Goal: Communication & Community: Answer question/provide support

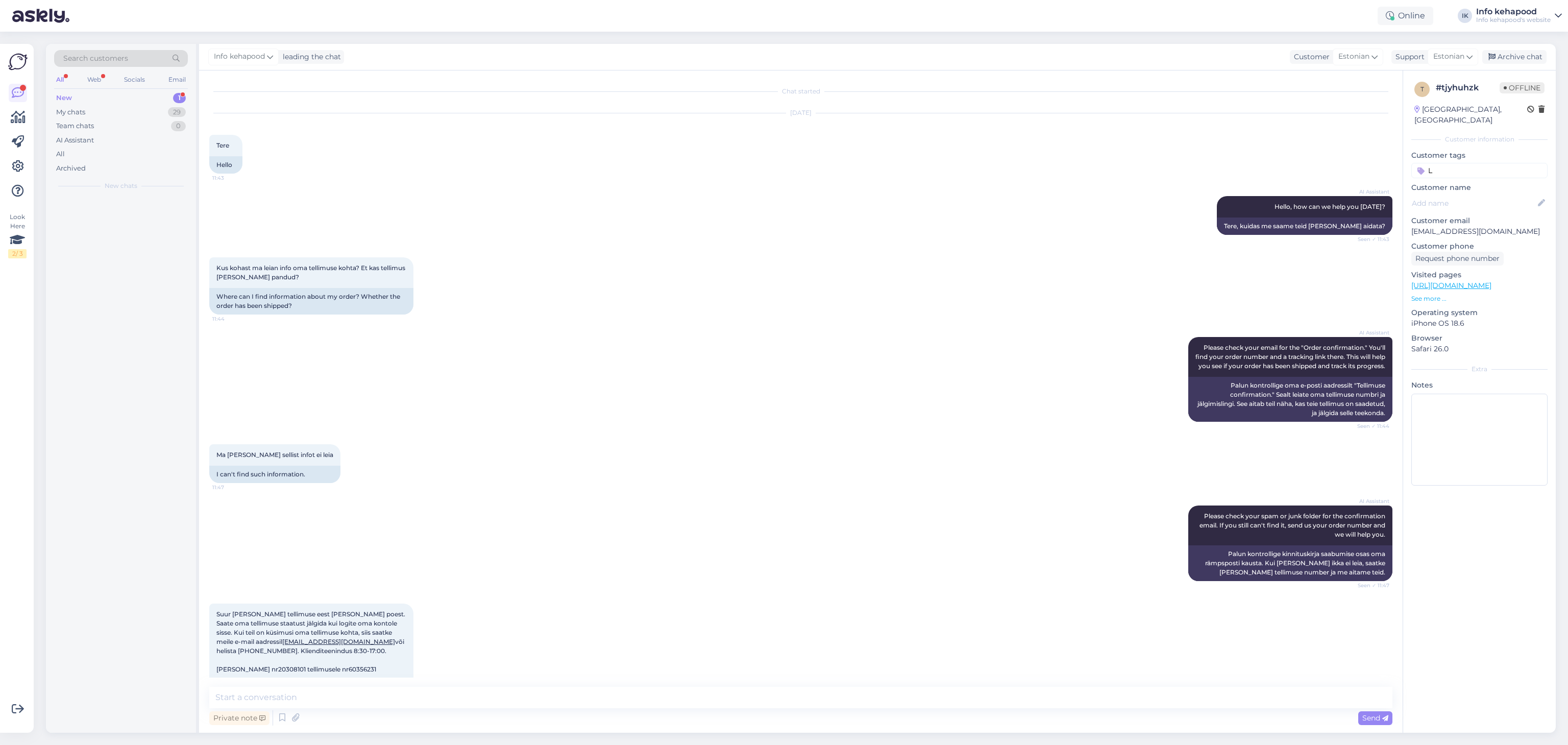
click at [123, 101] on div "New 1" at bounding box center [120, 98] width 133 height 15
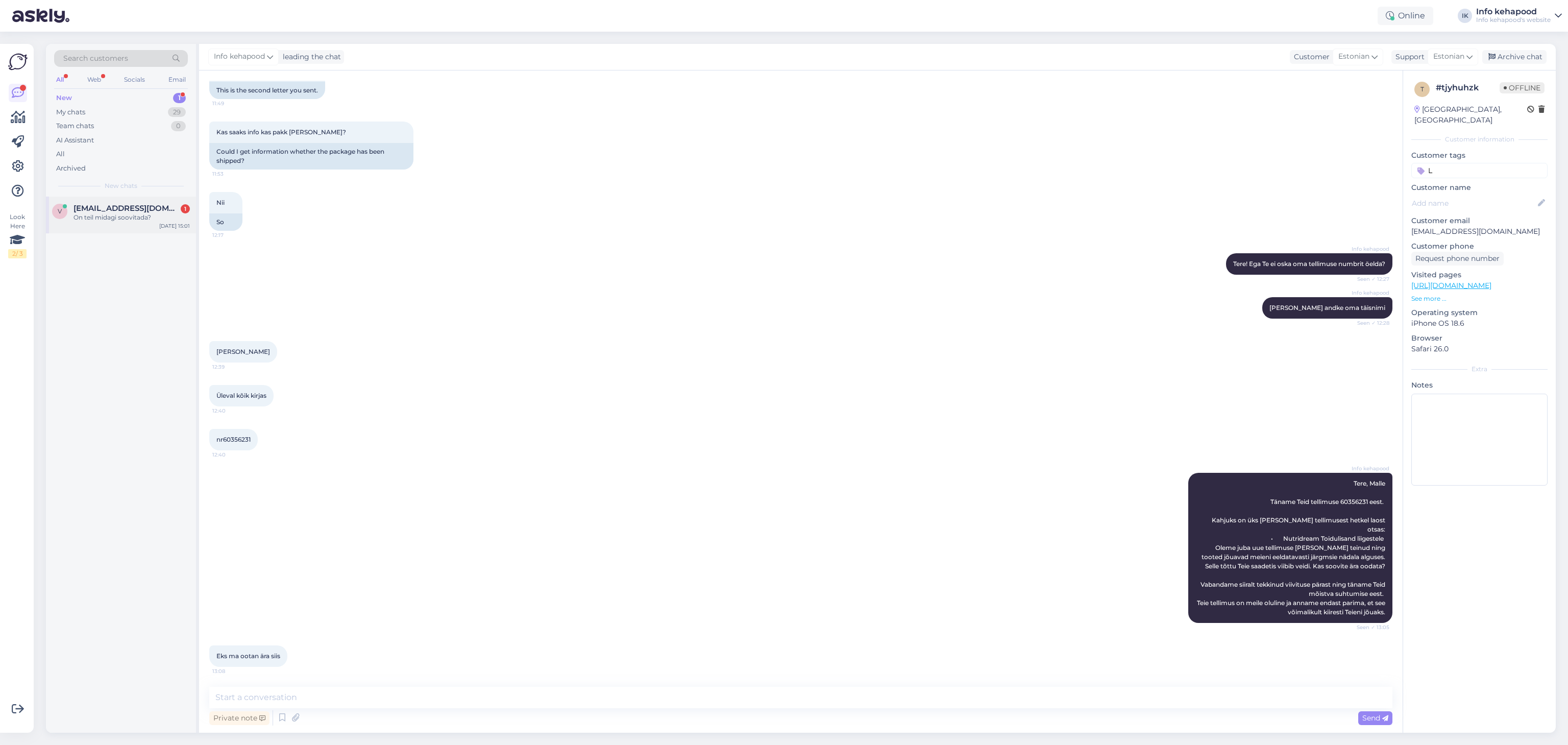
click at [107, 217] on div "On teil midagi soovitada?" at bounding box center [132, 217] width 116 height 10
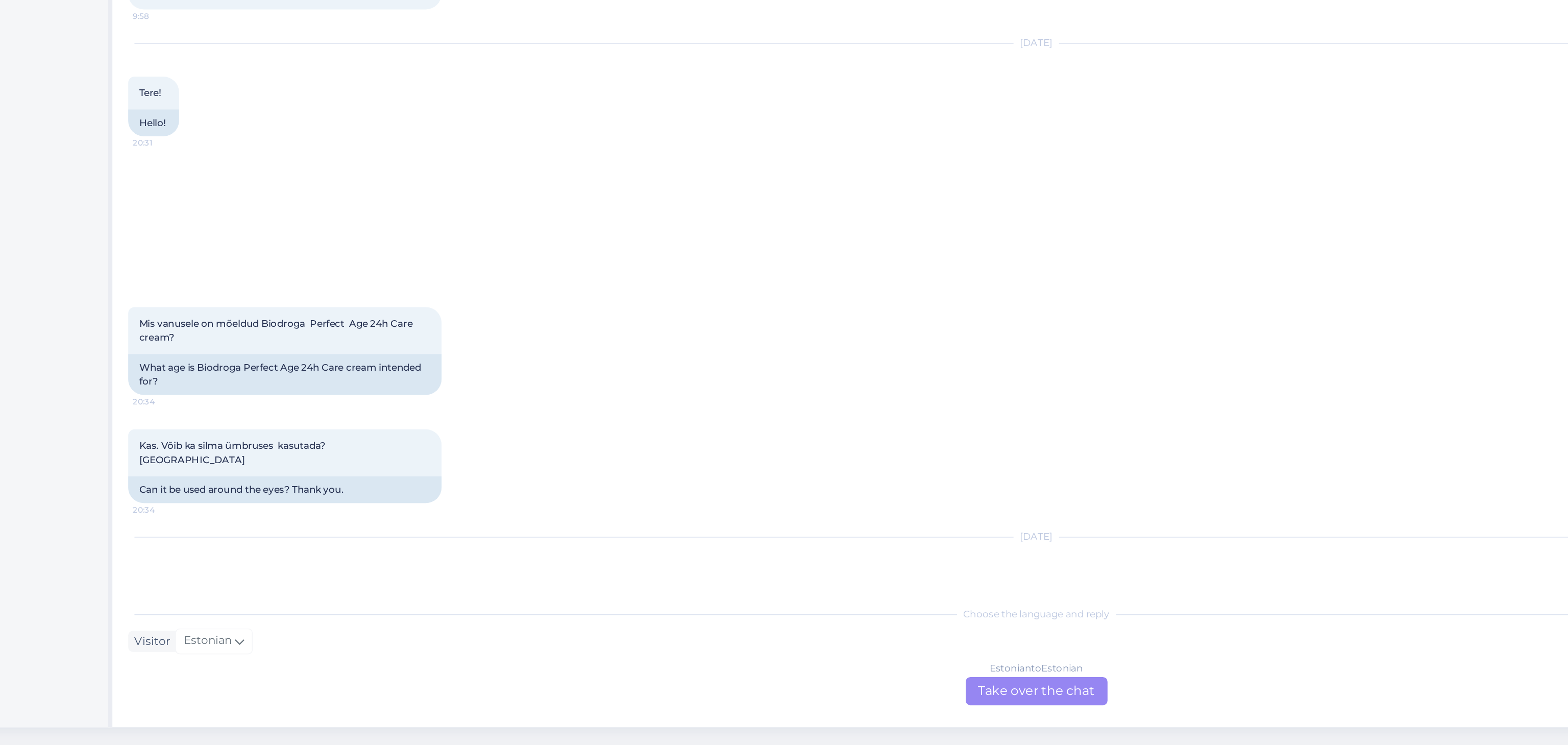
scroll to position [0, 0]
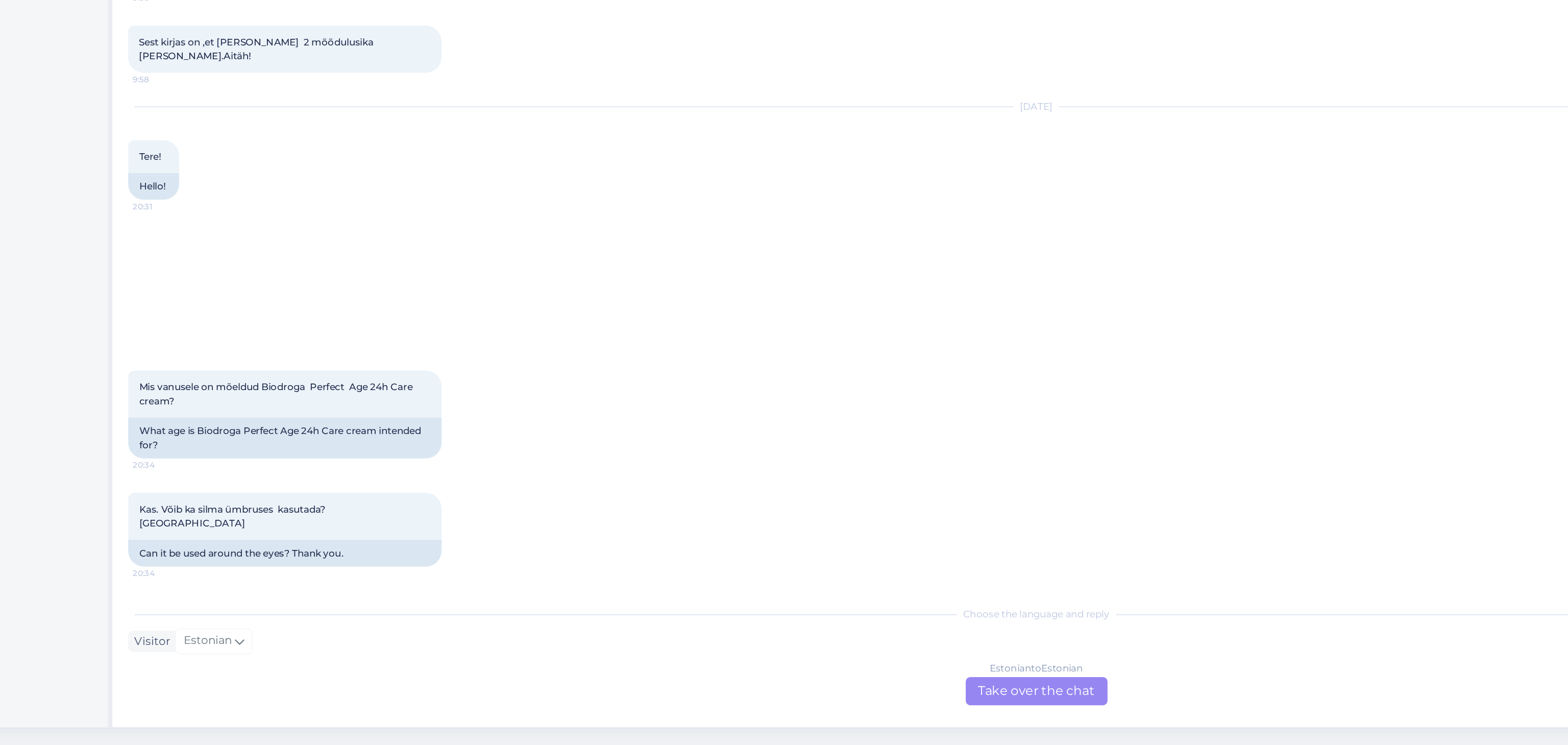
click at [476, 462] on div "AI Assistant Hello, I now forward this question to my colleague, who is respons…" at bounding box center [801, 444] width 1183 height 89
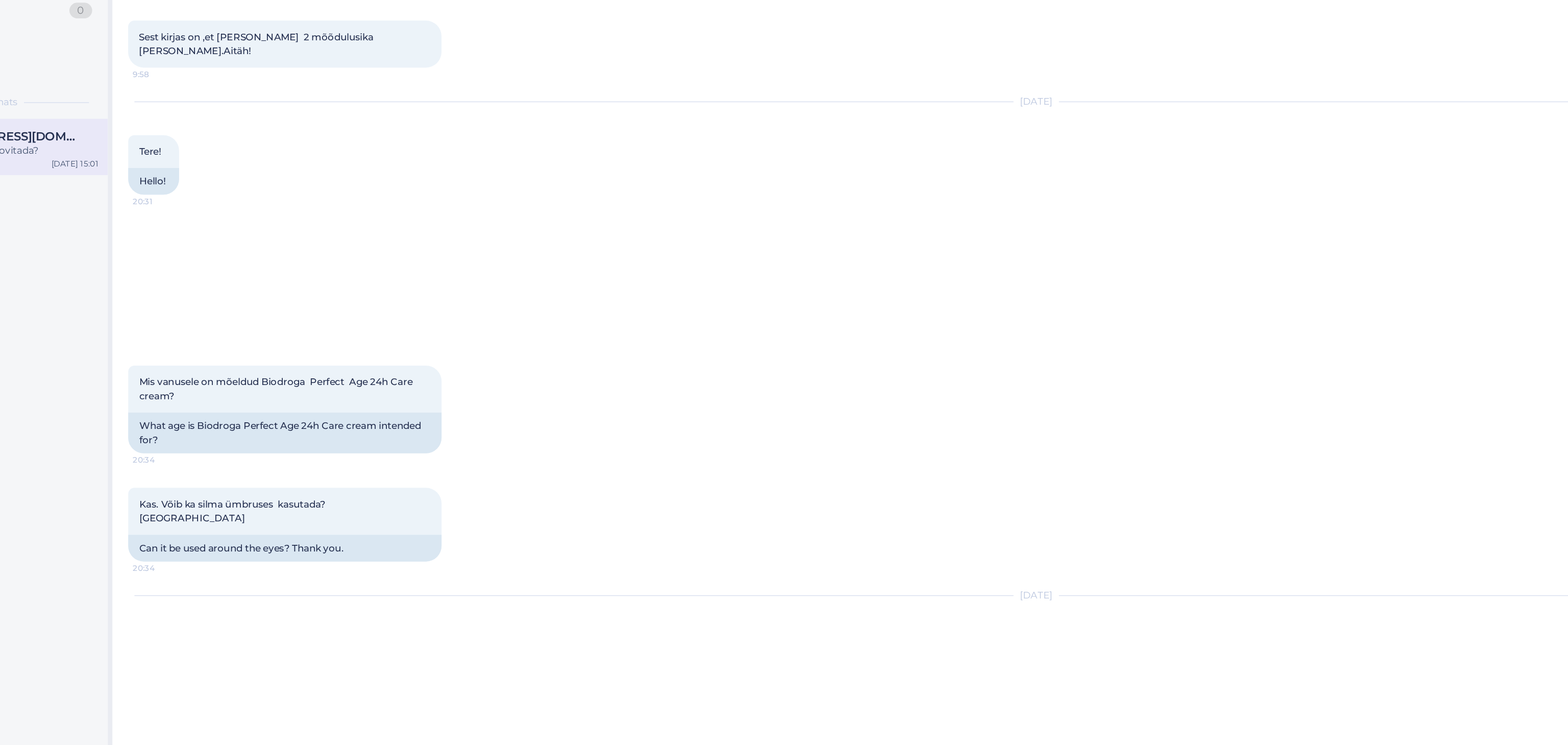
scroll to position [147, 0]
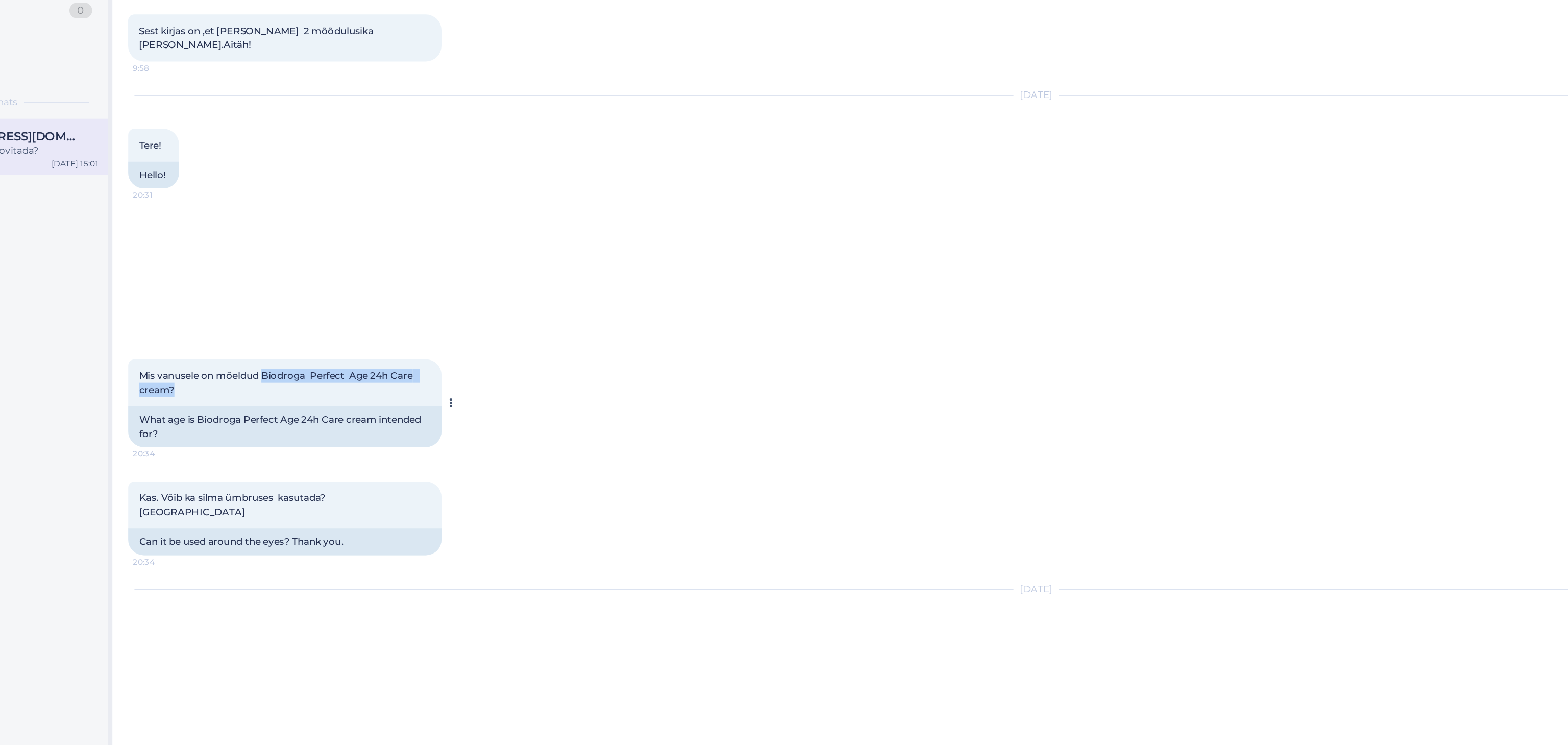
drag, startPoint x: 298, startPoint y: 353, endPoint x: 379, endPoint y: 370, distance: 82.8
click at [379, 370] on div "Mis vanusele on mõeldud Biodroga Perfect Age 24h Care cream? 20:34" at bounding box center [312, 368] width 204 height 30
copy span "Biodroga Perfect Age 24h Care cream?"
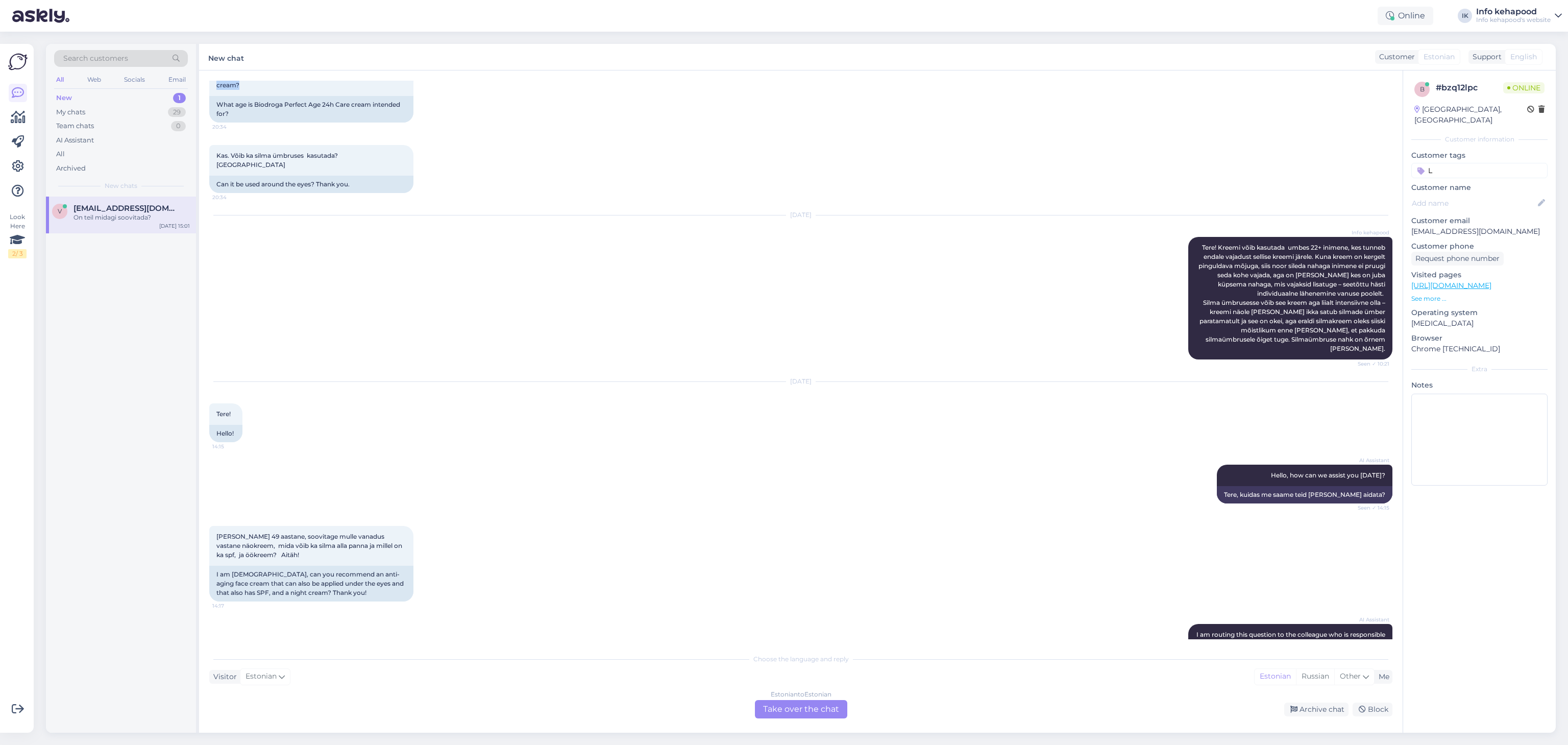
scroll to position [549, 0]
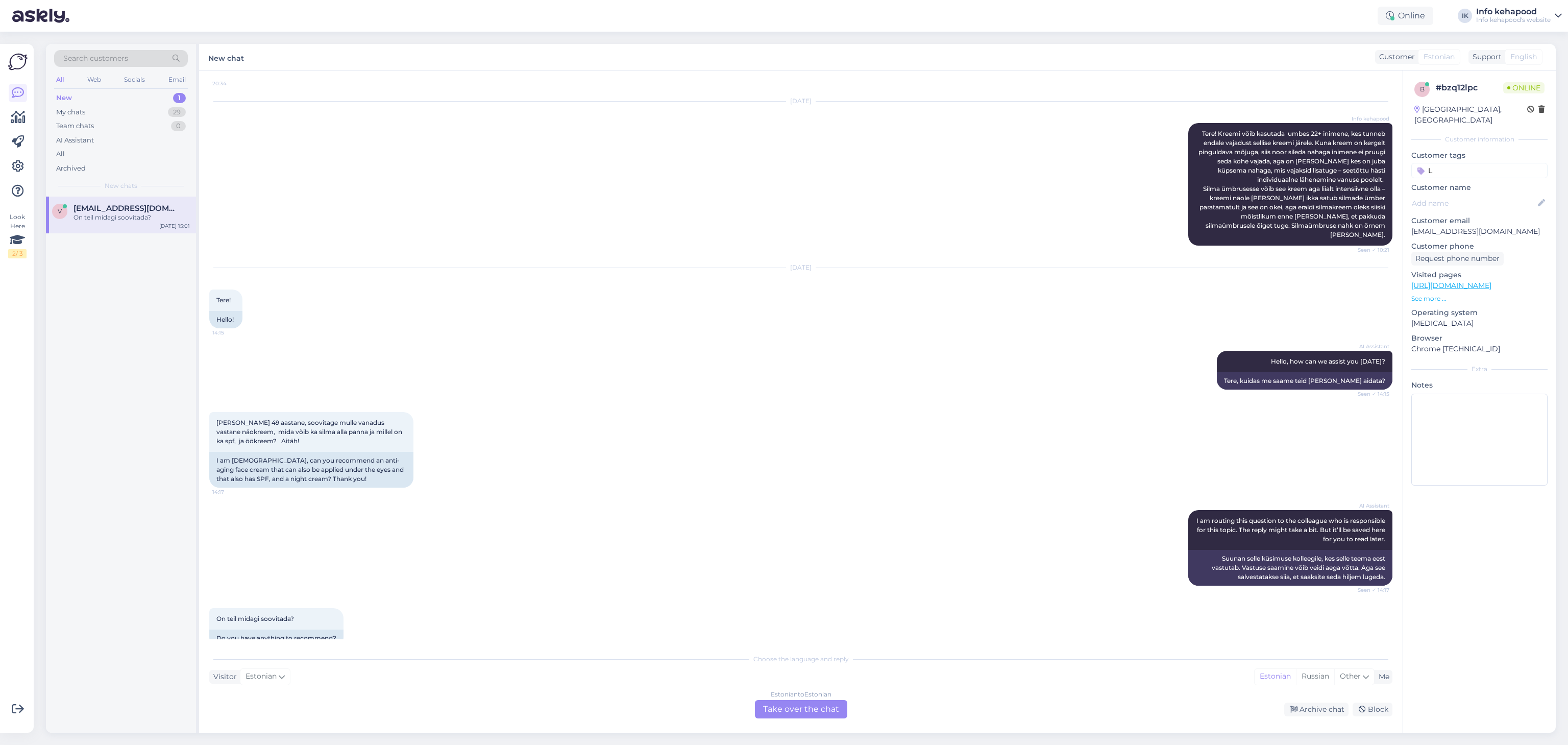
click at [814, 705] on div "Estonian to Estonian Take over the chat" at bounding box center [801, 709] width 93 height 18
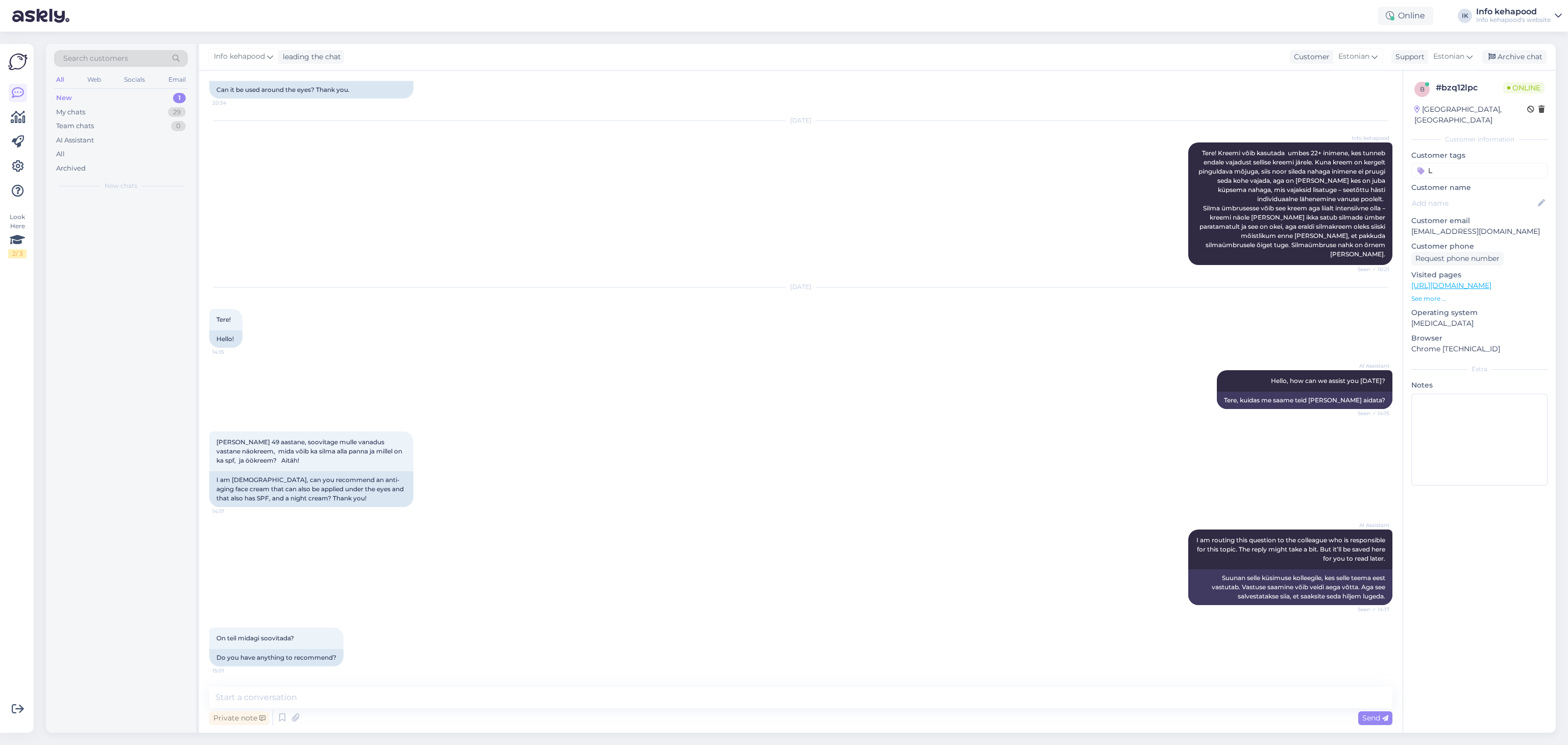
scroll to position [510, 0]
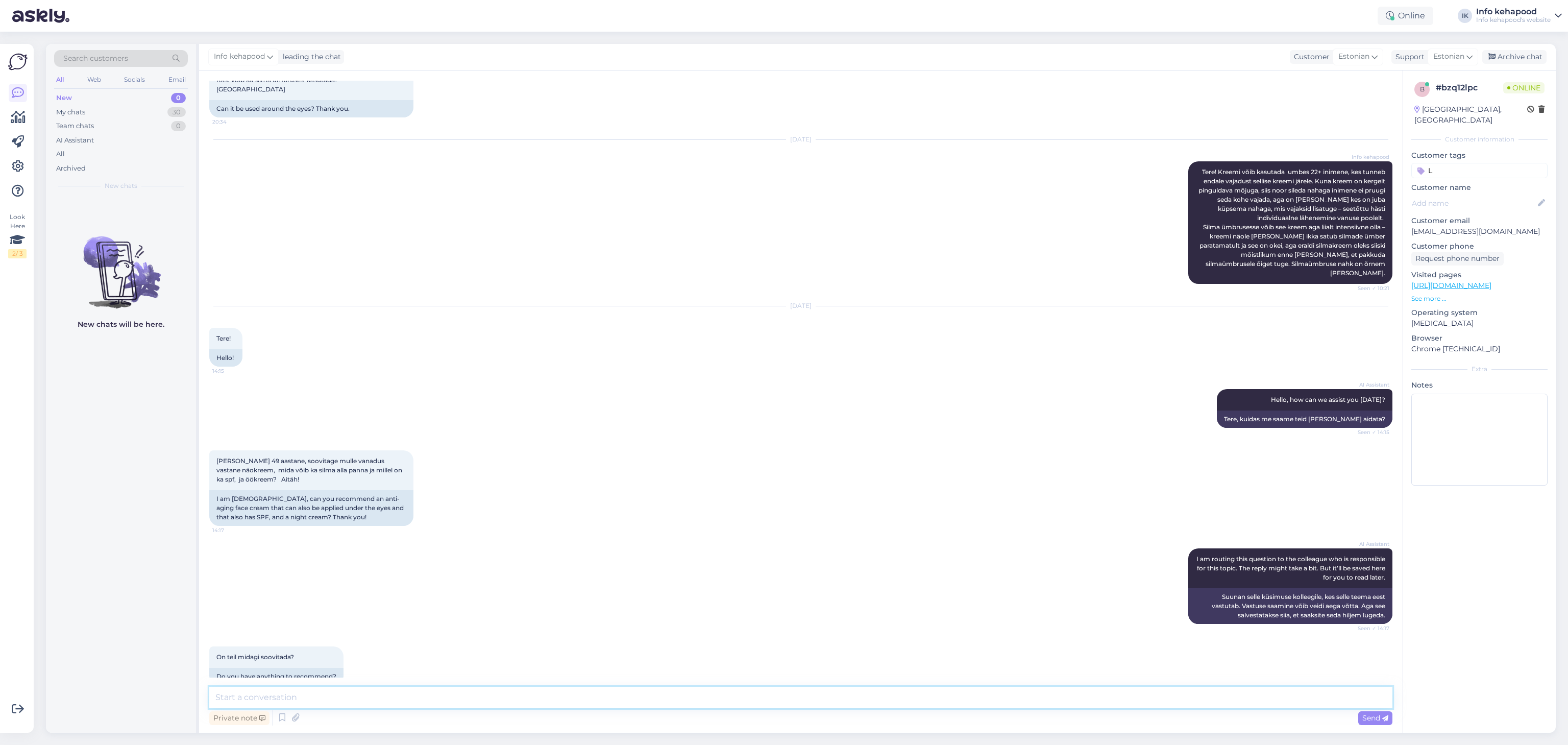
click at [725, 693] on textarea at bounding box center [801, 697] width 1183 height 22
type textarea "Tere!"
drag, startPoint x: 213, startPoint y: 445, endPoint x: 321, endPoint y: 463, distance: 109.5
click at [321, 463] on div "[PERSON_NAME] 49 aastane, soovitage mulle vanadus vastane näokreem, mida võib k…" at bounding box center [312, 470] width 204 height 40
copy span "[PERSON_NAME] 49 aastane, soovitage mulle vanadus vastane näokreem, mida võib k…"
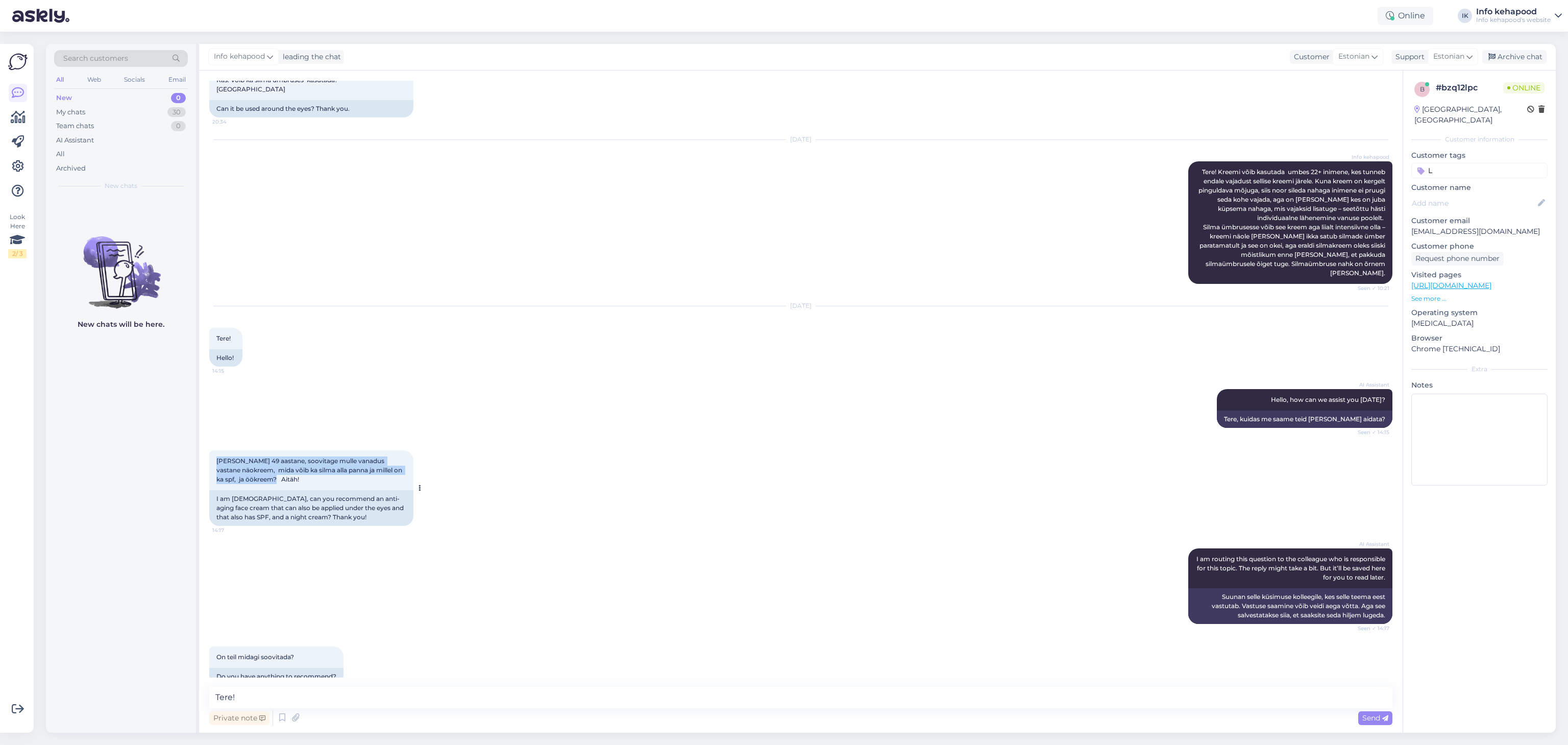
click at [321, 463] on div "[PERSON_NAME] 49 aastane, soovitage mulle vanadus vastane näokreem, mida võib k…" at bounding box center [312, 470] width 204 height 40
